Goal: Information Seeking & Learning: Learn about a topic

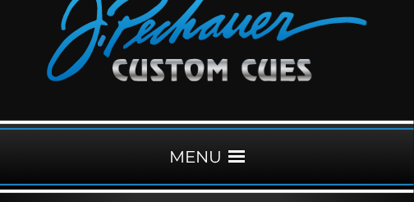
scroll to position [109, 0]
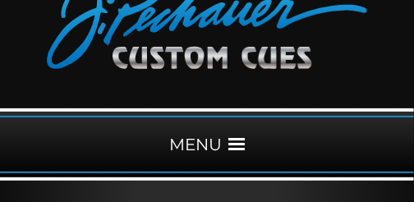
click at [242, 144] on span at bounding box center [236, 144] width 16 height 16
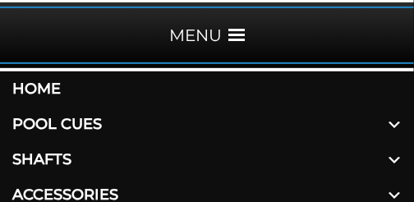
scroll to position [246, 0]
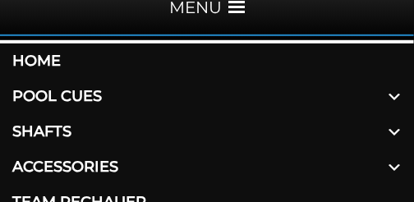
click at [392, 92] on span at bounding box center [393, 96] width 39 height 35
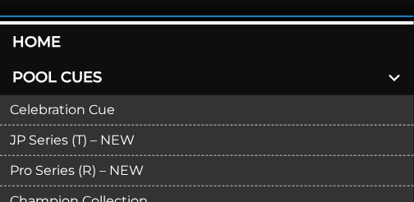
scroll to position [273, 0]
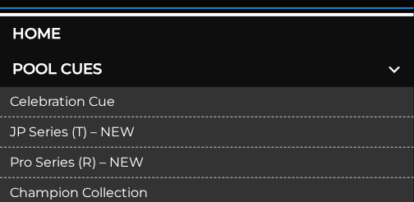
click at [181, 131] on link "JP Series (T) – NEW" at bounding box center [207, 132] width 414 height 30
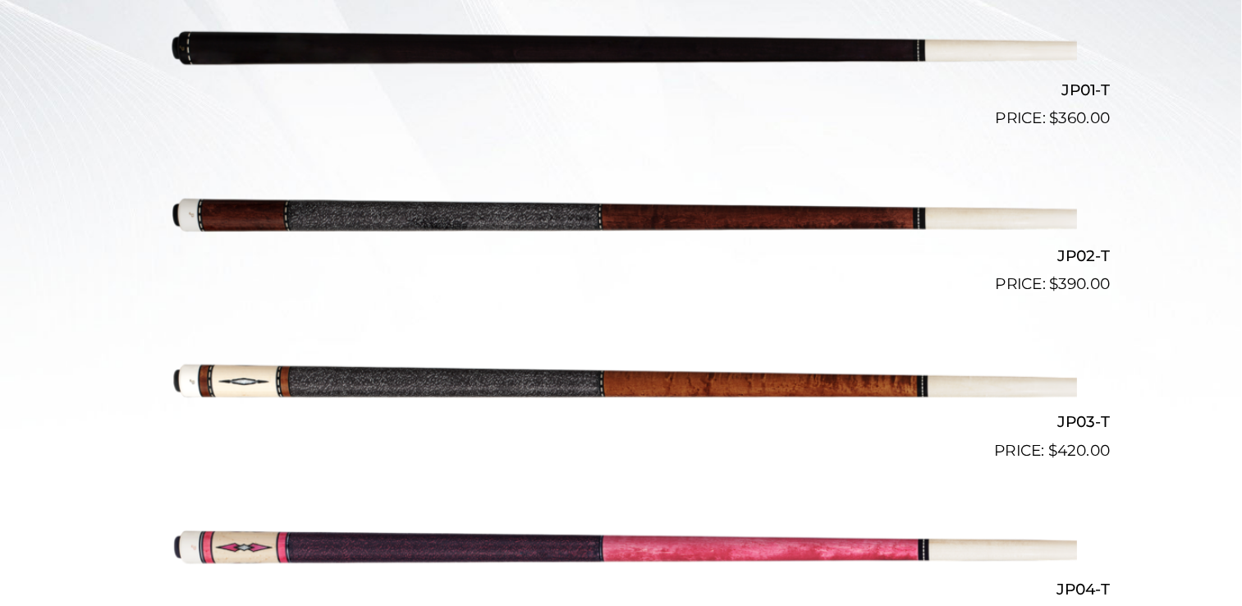
scroll to position [547, 0]
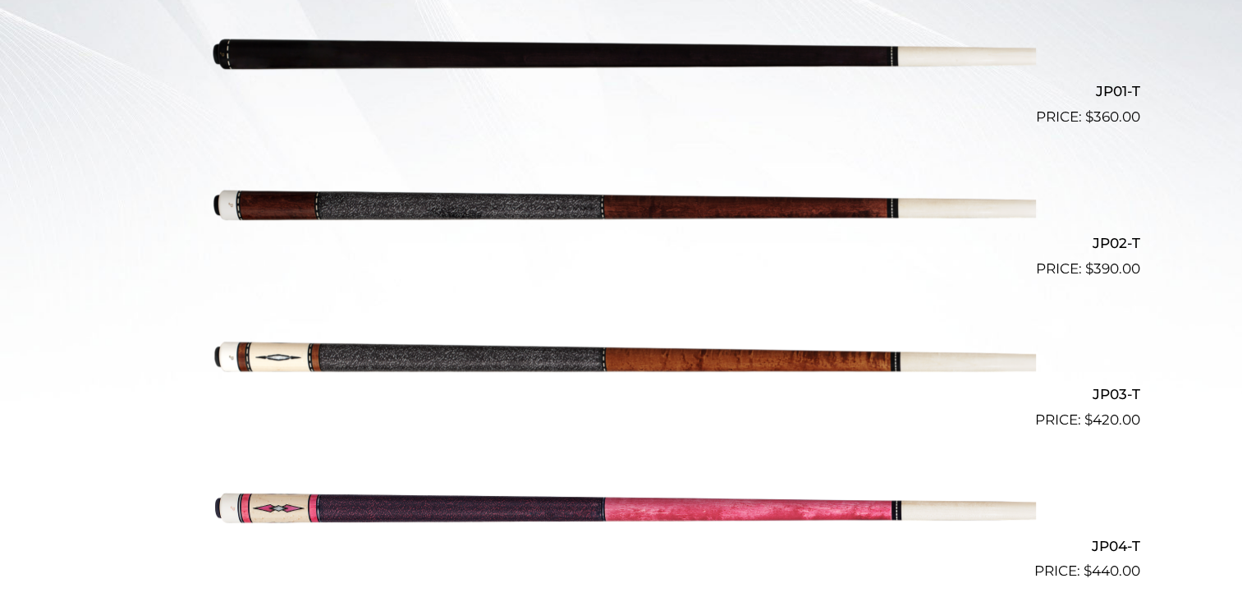
drag, startPoint x: 418, startPoint y: 1, endPoint x: 876, endPoint y: 129, distance: 475.4
click at [413, 129] on li "JP01-T $ 360.00" at bounding box center [621, 59] width 1037 height 151
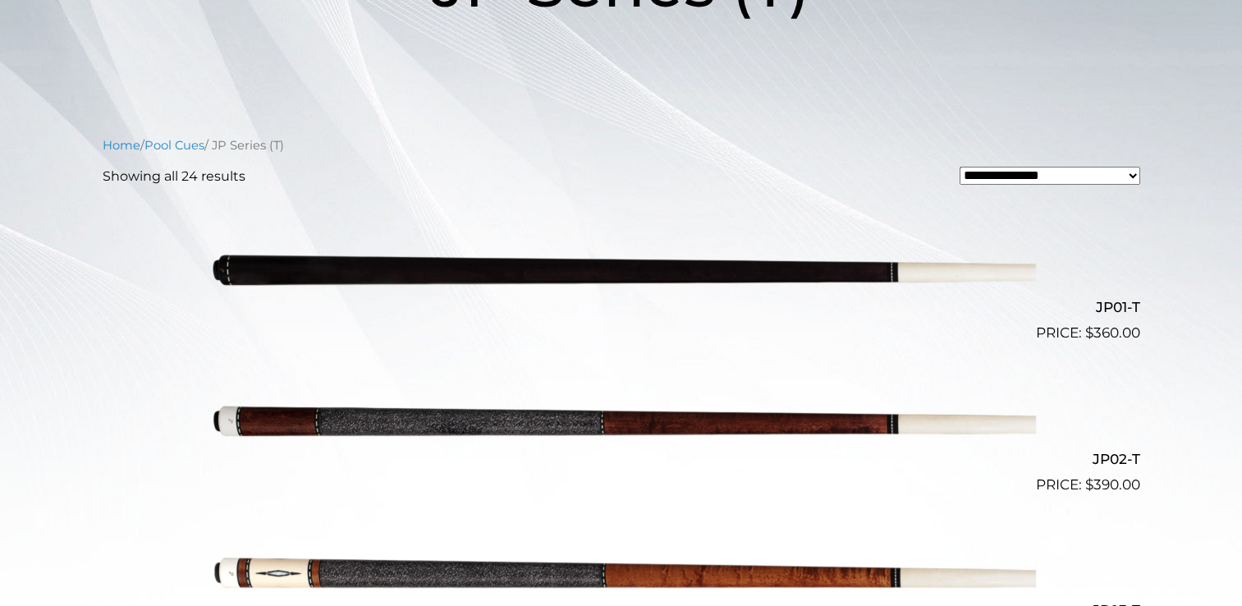
scroll to position [335, 0]
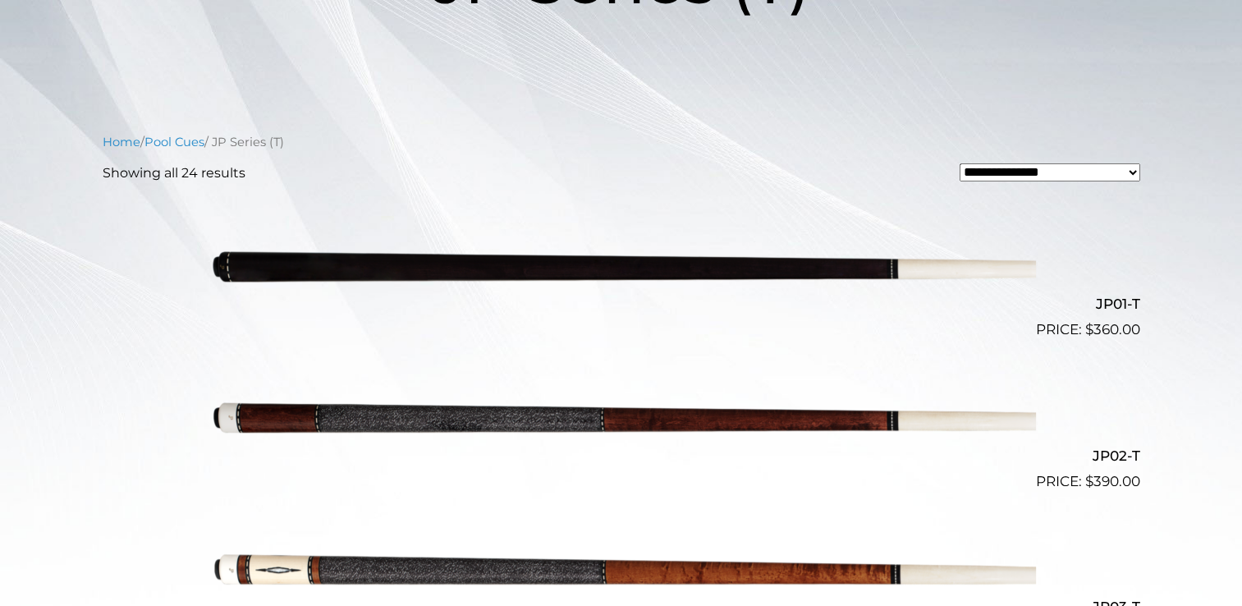
click at [413, 176] on select "**********" at bounding box center [1049, 172] width 181 height 18
click at [413, 163] on select "**********" at bounding box center [1049, 172] width 181 height 18
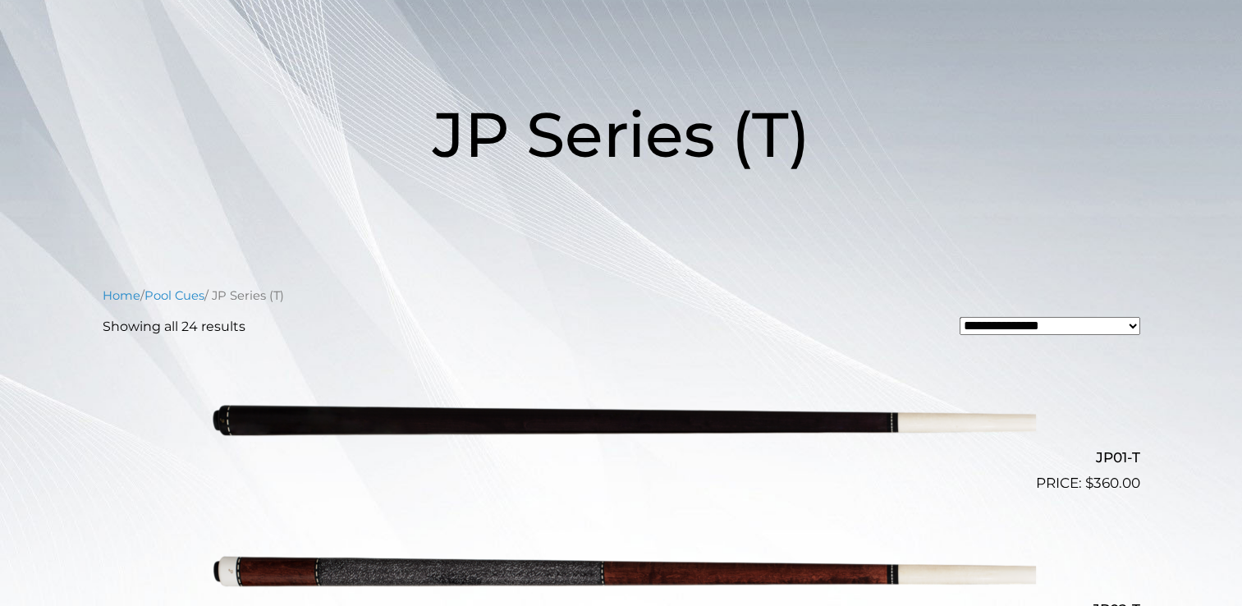
scroll to position [176, 0]
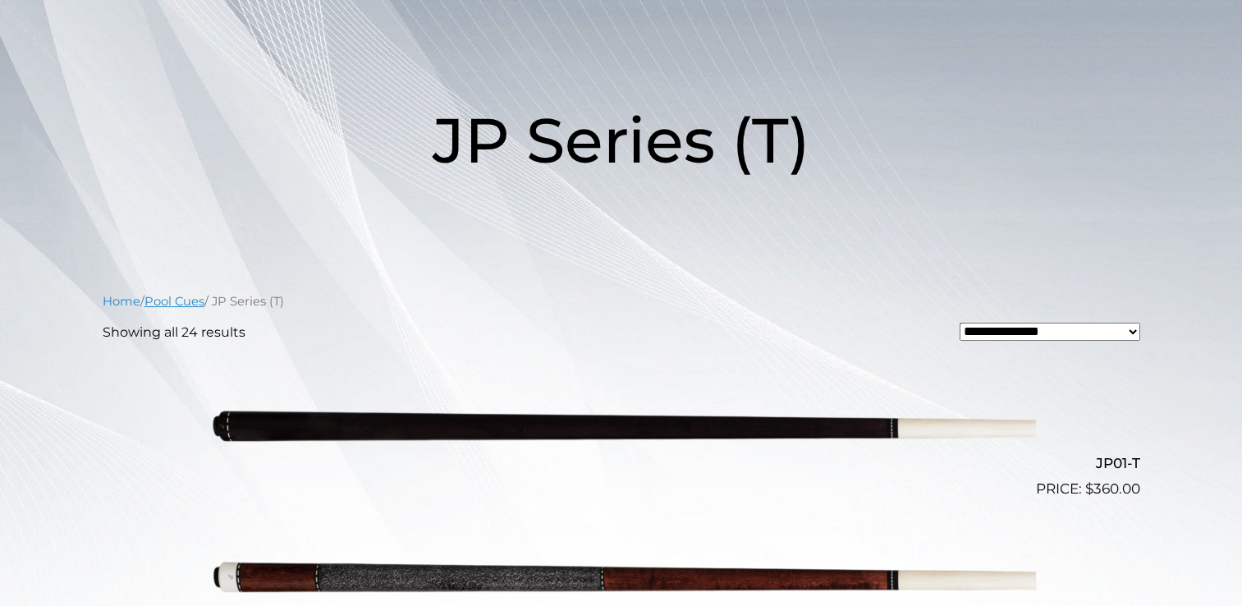
click at [183, 201] on link "Pool Cues" at bounding box center [174, 301] width 60 height 15
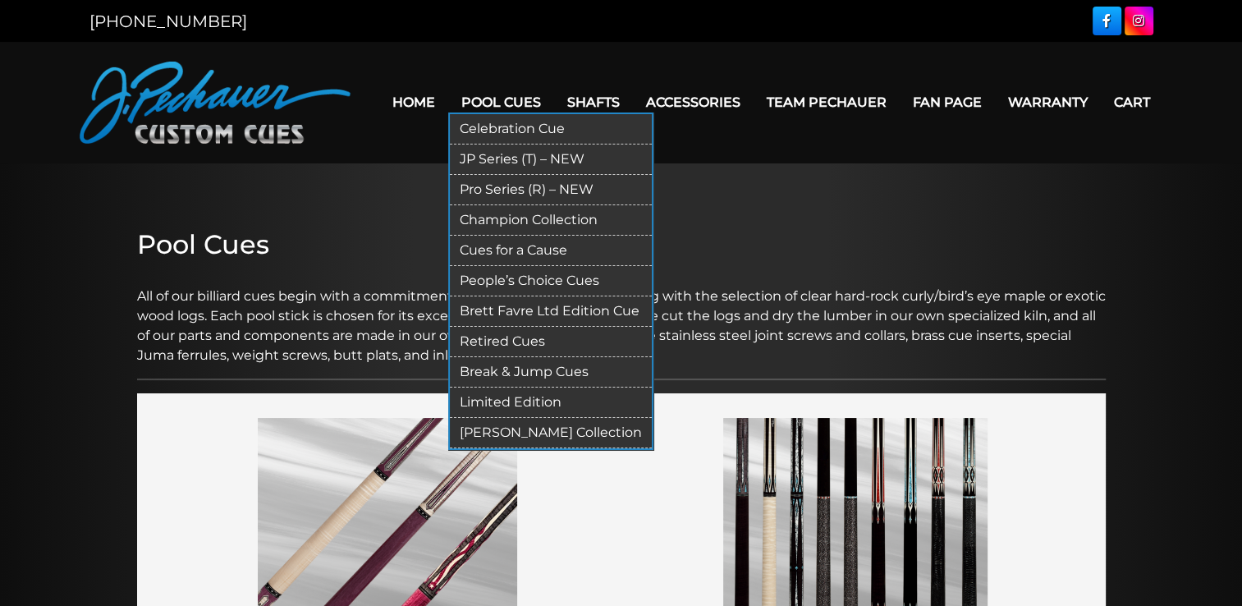
click at [521, 156] on link "JP Series (T) – NEW" at bounding box center [551, 159] width 202 height 30
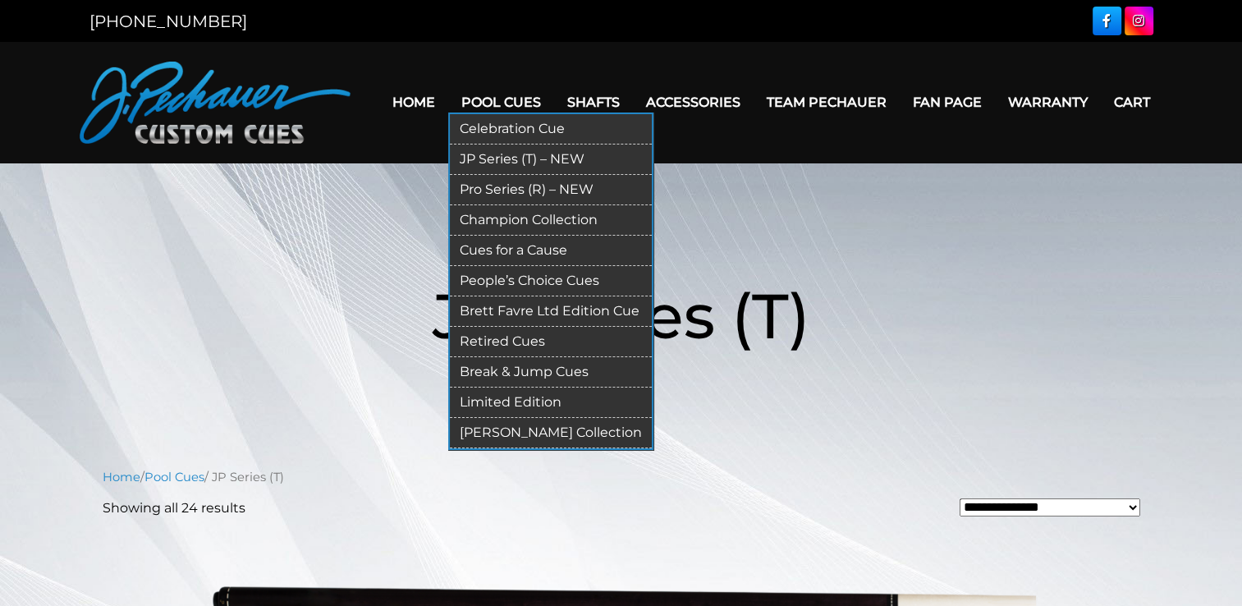
click at [526, 183] on link "Pro Series (R) – NEW" at bounding box center [551, 190] width 202 height 30
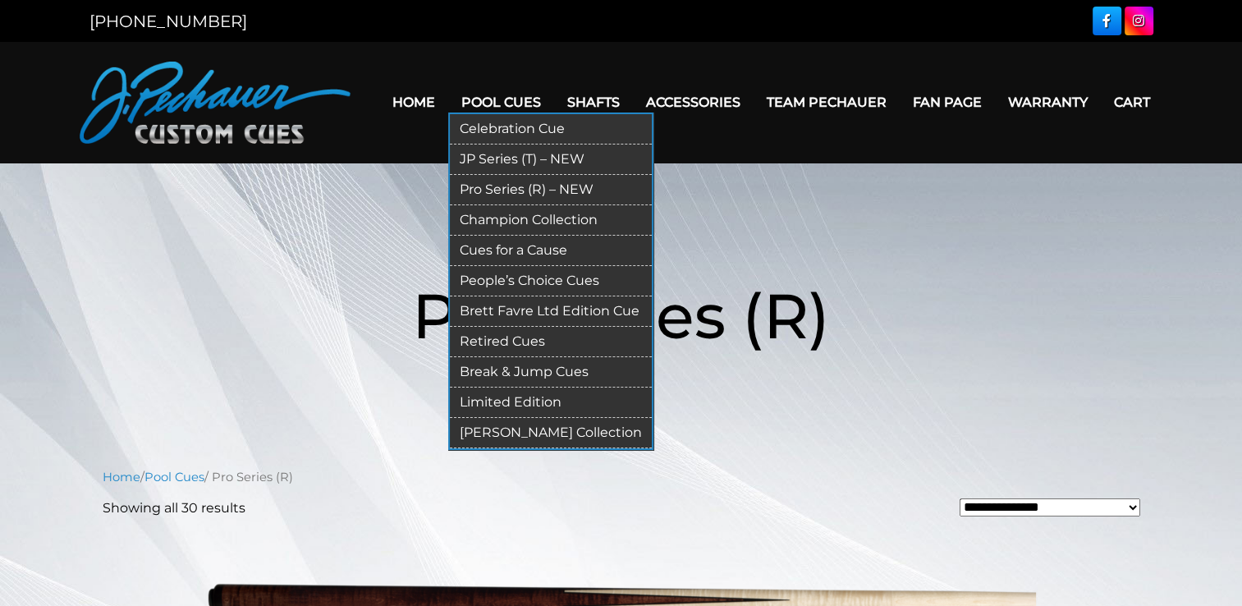
click at [523, 342] on link "Retired Cues" at bounding box center [551, 342] width 202 height 30
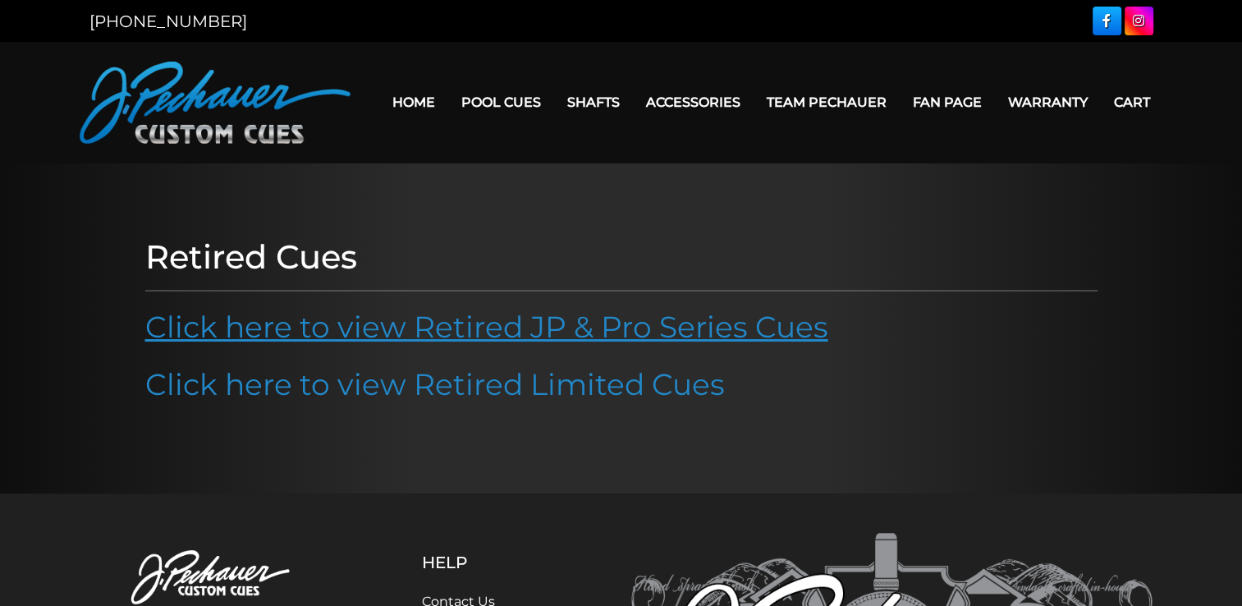
click at [523, 340] on link "Click here to view Retired JP & Pro Series Cues" at bounding box center [486, 327] width 683 height 36
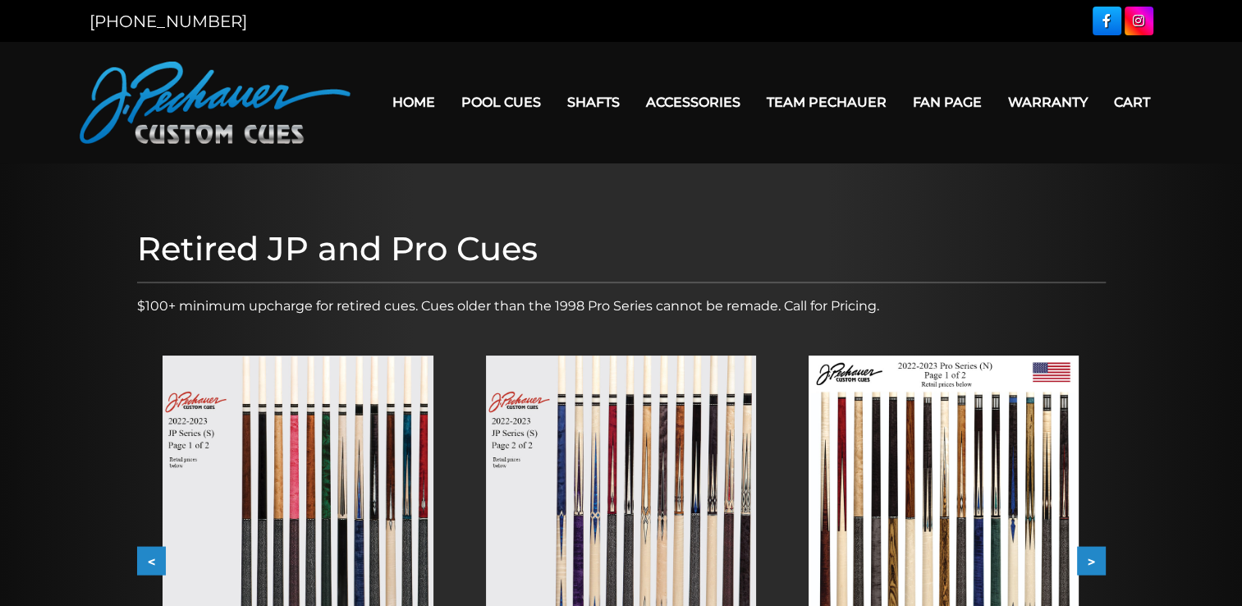
click at [342, 396] on img at bounding box center [297, 525] width 270 height 341
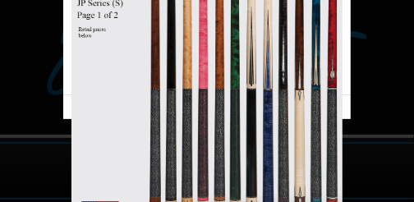
scroll to position [82, 0]
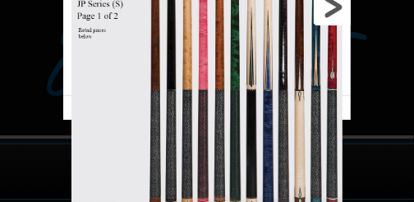
click at [342, 19] on link at bounding box center [287, 7] width 130 height 178
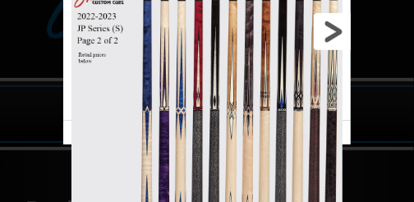
scroll to position [136, 0]
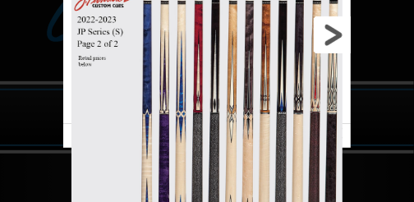
click at [333, 36] on link at bounding box center [287, 35] width 130 height 178
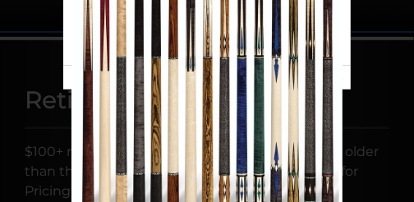
scroll to position [218, 0]
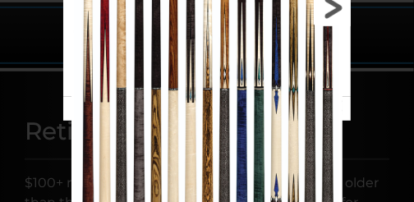
click at [337, 13] on link at bounding box center [287, 8] width 130 height 178
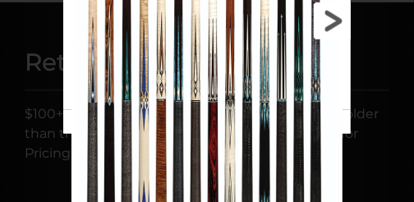
scroll to position [273, 0]
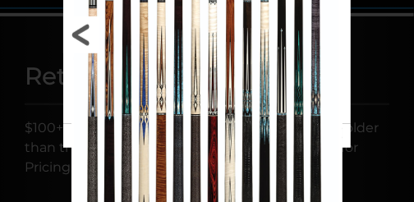
click at [89, 37] on link at bounding box center [128, 35] width 130 height 178
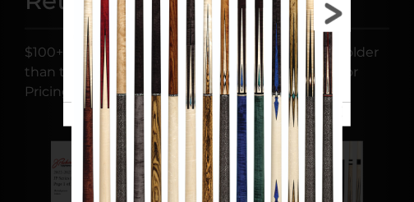
scroll to position [300, 0]
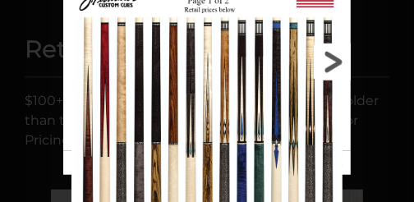
click at [327, 59] on link at bounding box center [287, 62] width 130 height 178
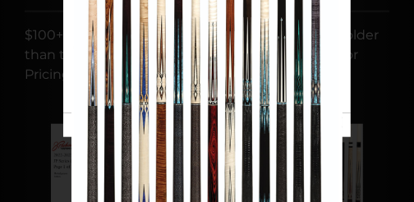
scroll to position [355, 0]
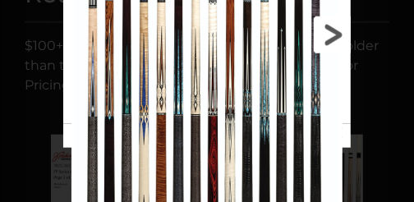
click at [339, 35] on link at bounding box center [287, 35] width 130 height 178
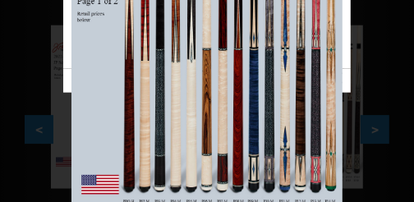
scroll to position [437, 0]
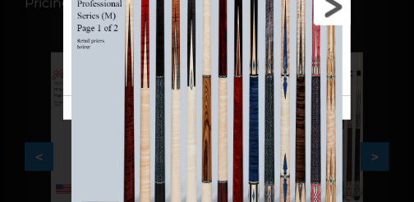
click at [333, 21] on link at bounding box center [287, 7] width 130 height 178
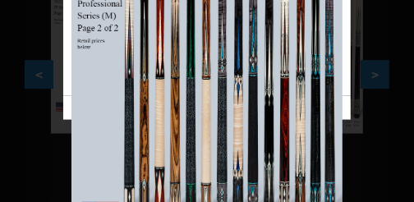
scroll to position [519, 0]
click at [336, 16] on link at bounding box center [287, 7] width 130 height 178
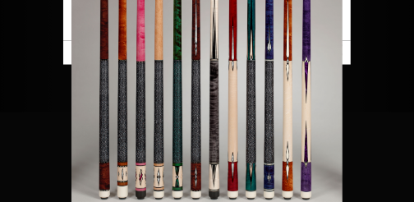
scroll to position [574, 0]
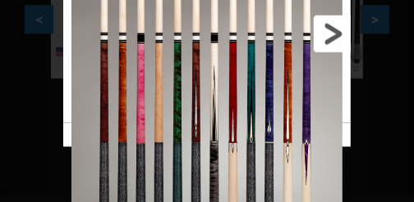
click at [343, 43] on link at bounding box center [287, 34] width 130 height 178
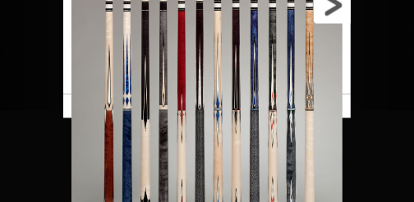
scroll to position [629, 0]
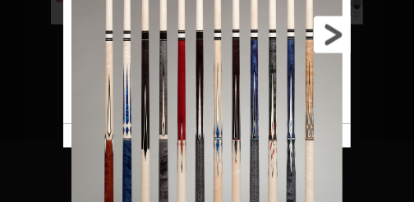
click at [328, 43] on link at bounding box center [287, 35] width 130 height 178
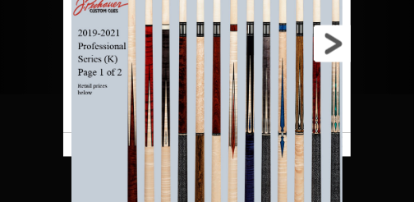
scroll to position [656, 0]
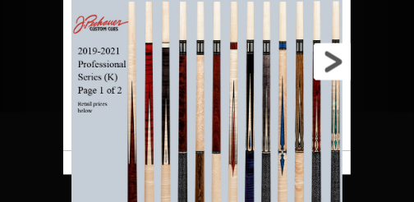
click at [335, 70] on link at bounding box center [287, 62] width 130 height 178
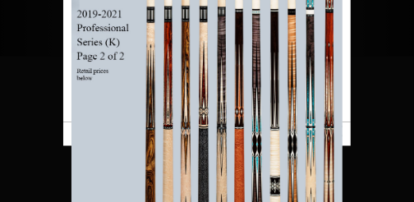
scroll to position [684, 0]
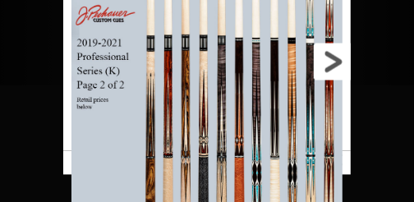
click at [335, 66] on link at bounding box center [287, 62] width 130 height 178
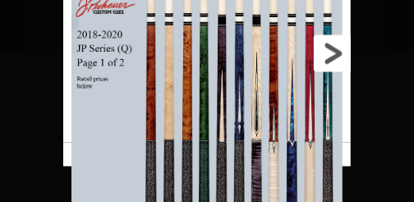
scroll to position [711, 0]
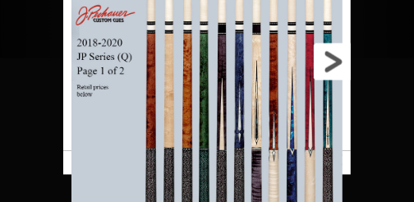
click at [336, 63] on link at bounding box center [287, 62] width 130 height 178
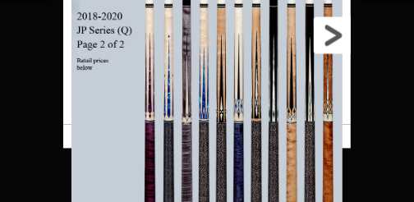
scroll to position [739, 0]
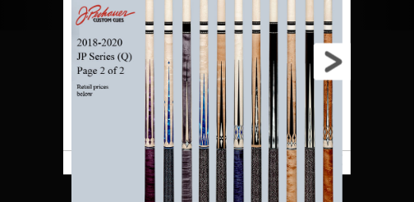
click at [329, 68] on link at bounding box center [287, 62] width 130 height 178
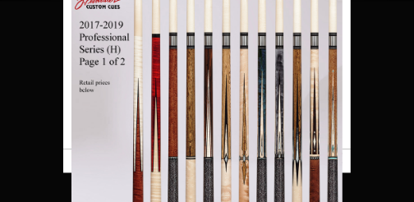
scroll to position [766, 0]
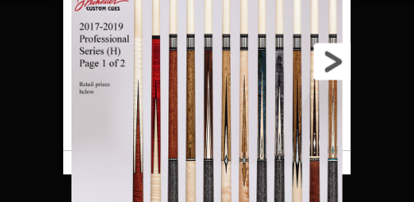
click at [333, 71] on link at bounding box center [287, 62] width 130 height 178
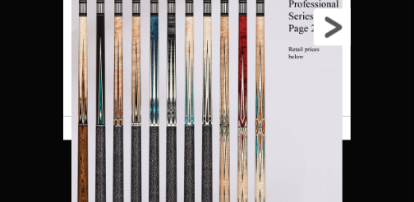
scroll to position [821, 0]
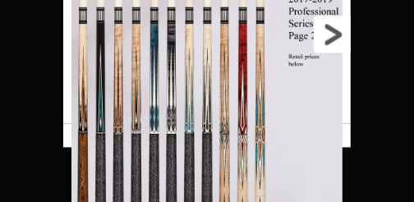
click at [327, 30] on link at bounding box center [287, 34] width 130 height 178
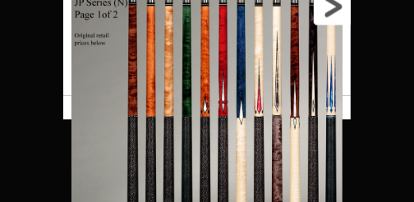
scroll to position [903, 0]
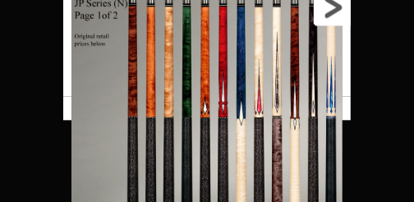
click at [335, 17] on link at bounding box center [287, 7] width 130 height 178
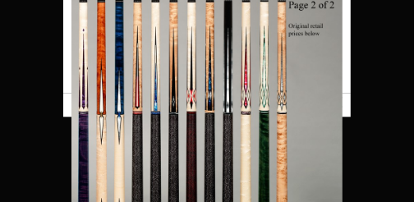
scroll to position [985, 0]
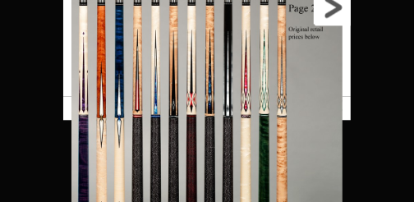
click at [325, 21] on link at bounding box center [287, 7] width 130 height 178
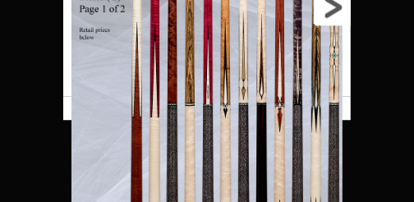
scroll to position [1067, 0]
click at [336, 16] on link at bounding box center [287, 7] width 130 height 178
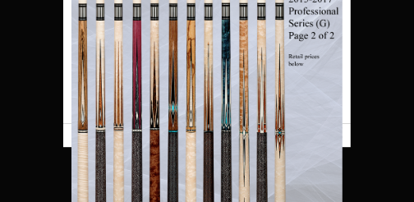
scroll to position [1121, 0]
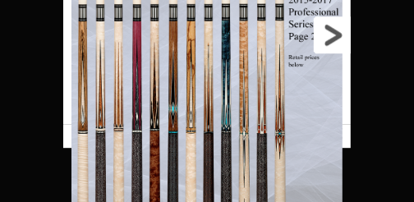
click at [336, 39] on link at bounding box center [287, 35] width 130 height 178
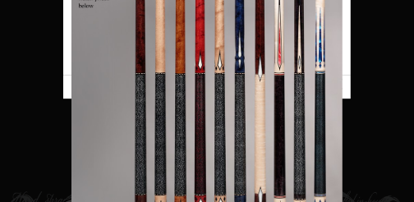
scroll to position [1203, 0]
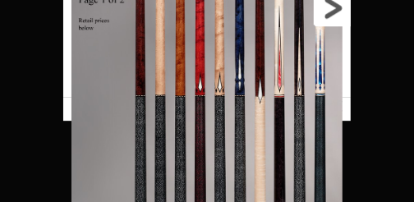
click at [333, 17] on link at bounding box center [287, 8] width 130 height 178
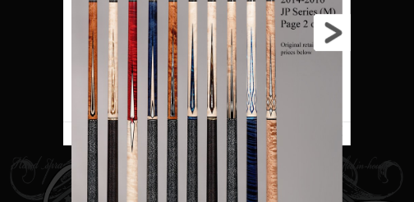
scroll to position [1231, 0]
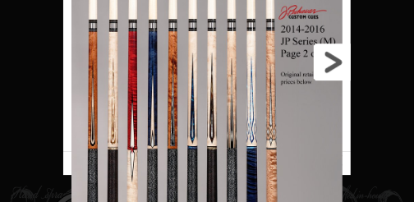
click at [334, 57] on link at bounding box center [287, 62] width 130 height 178
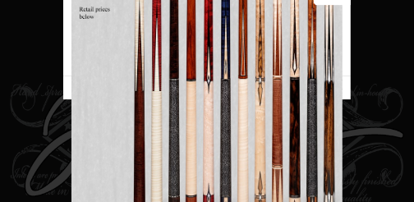
scroll to position [1313, 0]
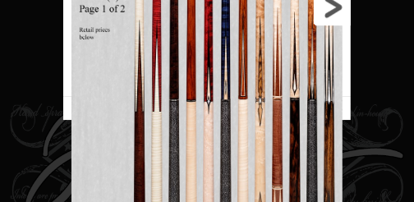
click at [328, 13] on link at bounding box center [287, 7] width 130 height 178
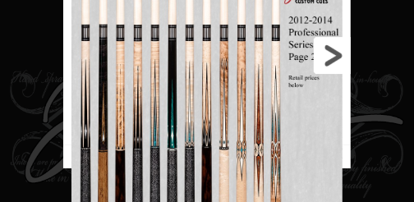
scroll to position [1340, 0]
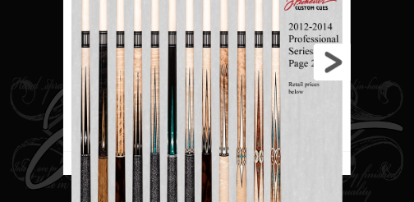
click at [320, 67] on link at bounding box center [287, 62] width 130 height 178
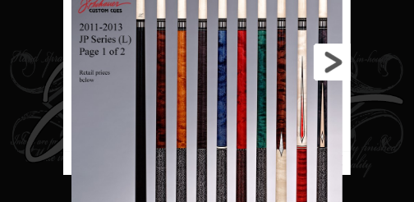
scroll to position [1312, 0]
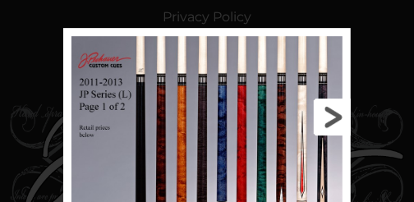
click at [335, 115] on link at bounding box center [287, 117] width 130 height 178
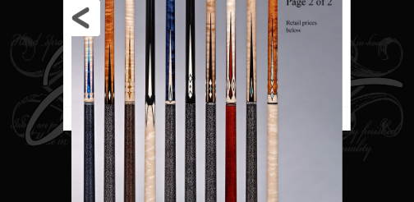
scroll to position [1339, 0]
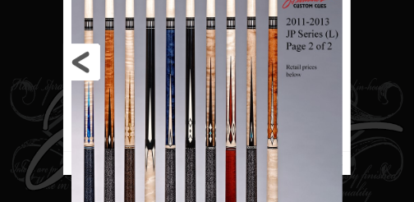
click at [72, 66] on link at bounding box center [128, 62] width 130 height 178
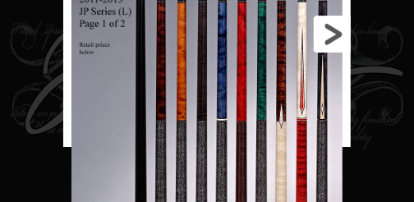
scroll to position [1394, 0]
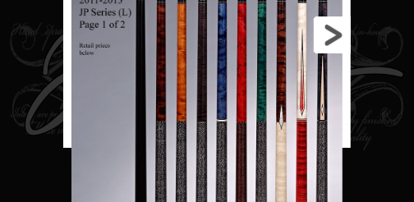
click at [337, 40] on link at bounding box center [287, 35] width 130 height 178
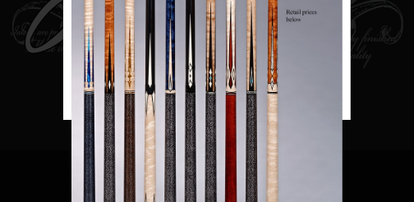
scroll to position [1449, 0]
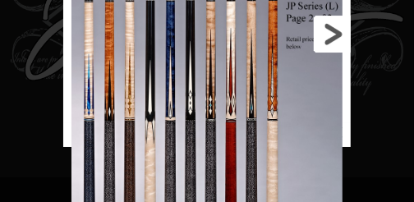
click at [331, 46] on link at bounding box center [287, 34] width 130 height 178
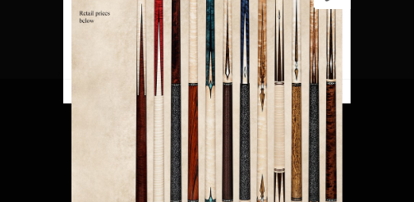
scroll to position [1521, 0]
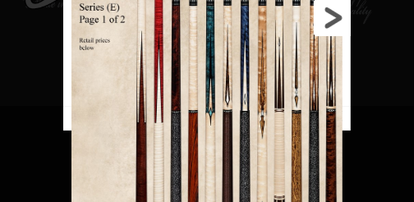
click at [335, 23] on link at bounding box center [287, 18] width 130 height 178
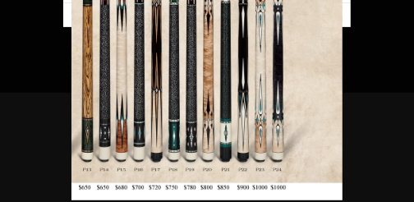
scroll to position [1701, 0]
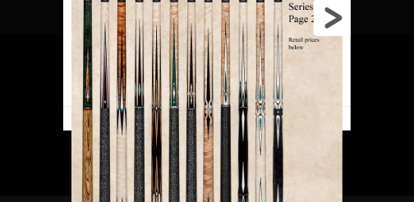
click at [322, 19] on link at bounding box center [287, 18] width 130 height 178
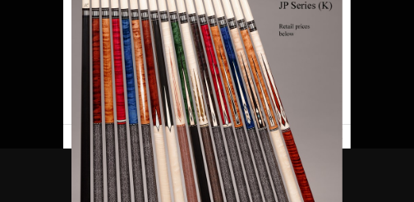
scroll to position [1639, 0]
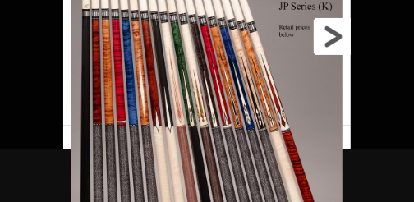
click at [336, 45] on link at bounding box center [287, 36] width 130 height 178
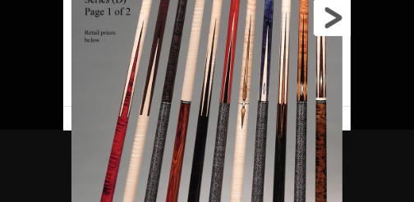
scroll to position [1668, 0]
click at [340, 25] on link at bounding box center [287, 18] width 130 height 178
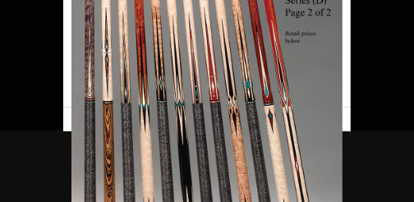
scroll to position [1653, 0]
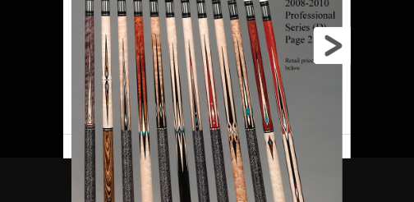
click at [334, 50] on link at bounding box center [287, 46] width 130 height 178
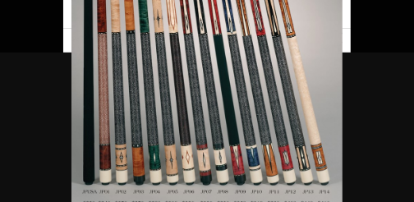
scroll to position [1783, 0]
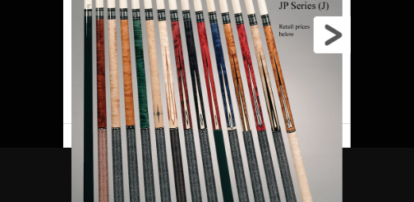
click at [329, 44] on link at bounding box center [287, 35] width 130 height 178
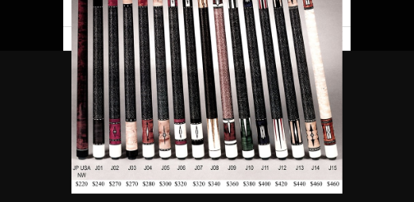
scroll to position [1782, 0]
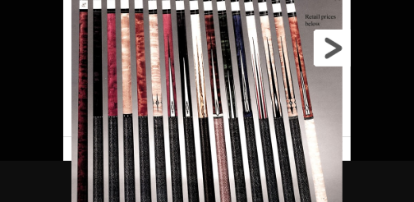
click at [323, 61] on link at bounding box center [287, 48] width 130 height 178
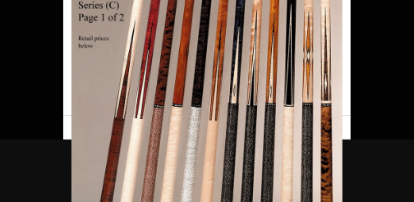
scroll to position [1596, 0]
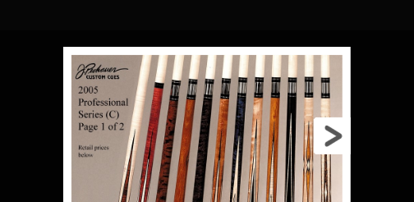
click at [325, 133] on link at bounding box center [287, 136] width 130 height 178
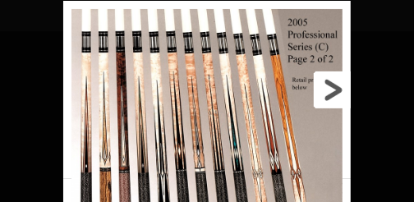
scroll to position [1588, 0]
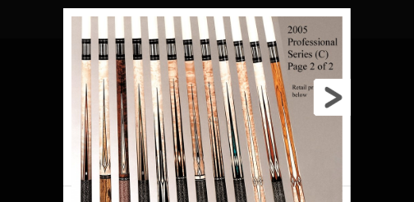
click at [326, 97] on link at bounding box center [287, 97] width 130 height 178
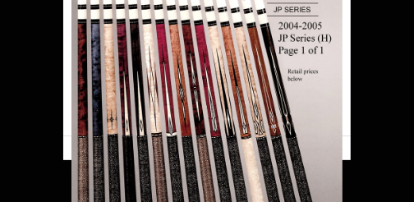
scroll to position [1626, 0]
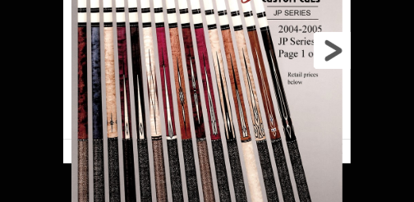
click at [326, 49] on link at bounding box center [287, 50] width 130 height 178
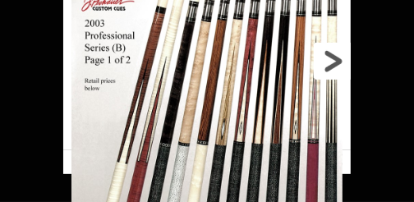
scroll to position [1654, 0]
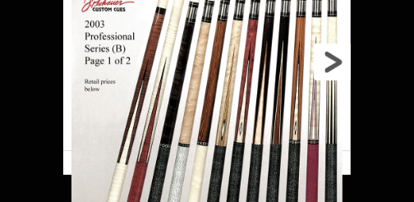
click at [335, 67] on link at bounding box center [287, 62] width 130 height 178
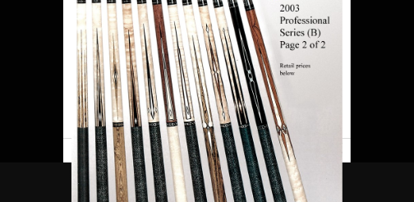
scroll to position [1671, 0]
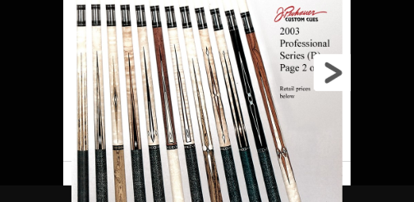
click at [329, 74] on link at bounding box center [287, 73] width 130 height 178
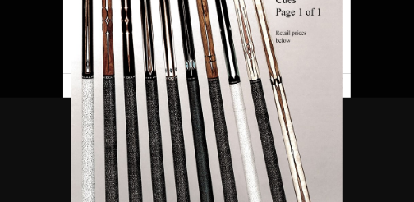
scroll to position [1762, 0]
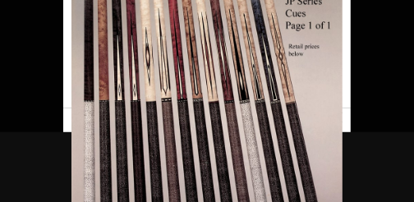
scroll to position [1713, 0]
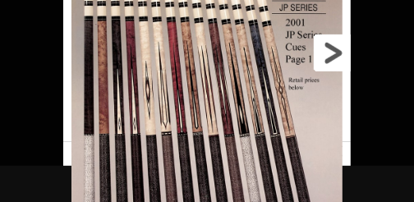
click at [323, 54] on link at bounding box center [287, 53] width 130 height 178
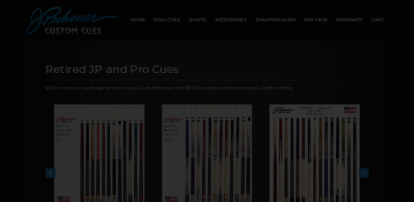
scroll to position [0, 0]
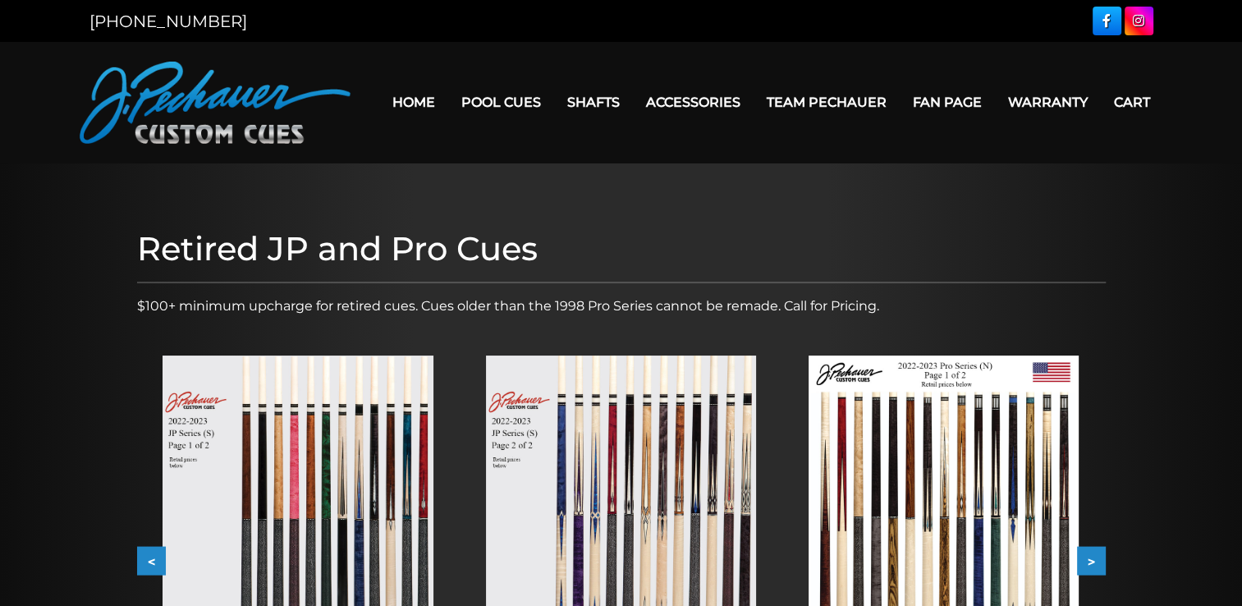
click at [303, 443] on img at bounding box center [297, 525] width 270 height 341
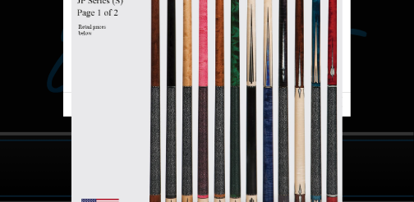
scroll to position [82, 0]
